Goal: Information Seeking & Learning: Learn about a topic

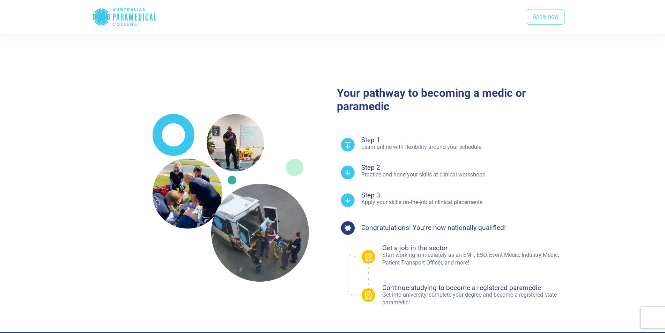
scroll to position [384, 0]
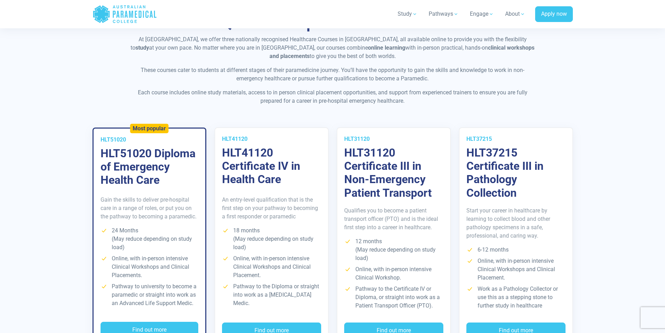
scroll to position [1186, 0]
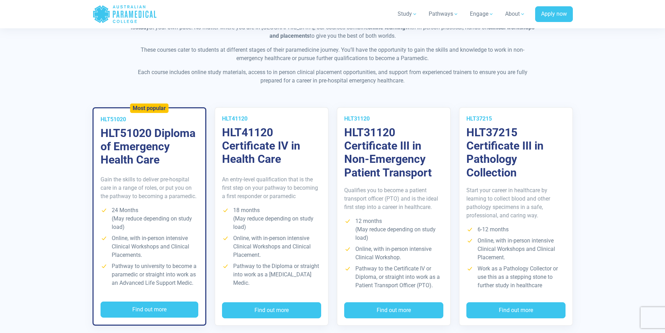
click at [419, 216] on div "Qualifies you to become a patient transport officer (PTO) and is the ideal firs…" at bounding box center [393, 240] width 113 height 123
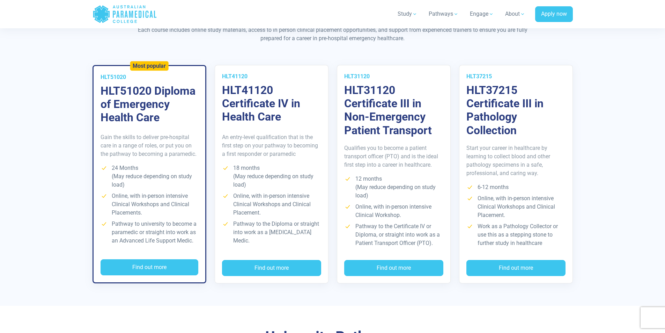
scroll to position [1361, 0]
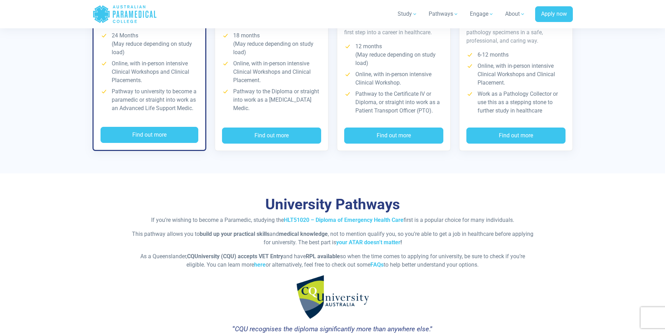
click at [171, 73] on li "Online, with in-person intensive Clinical Workshops and Clinical Placements." at bounding box center [149, 71] width 98 height 25
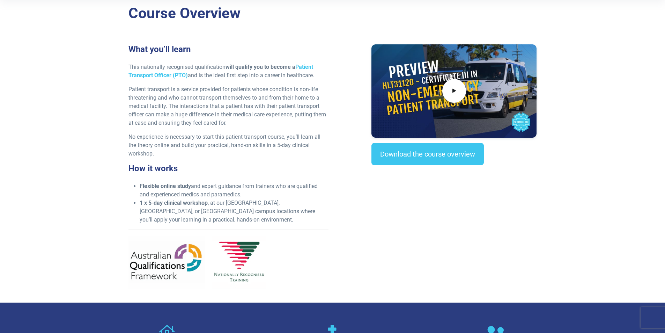
scroll to position [209, 0]
